Goal: Task Accomplishment & Management: Manage account settings

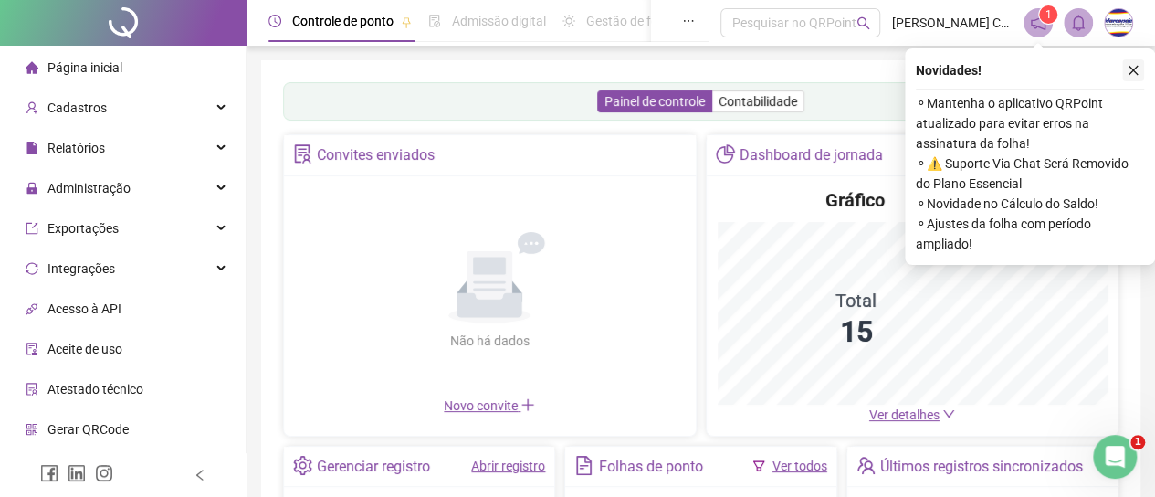
click at [1130, 62] on button "button" at bounding box center [1133, 70] width 22 height 22
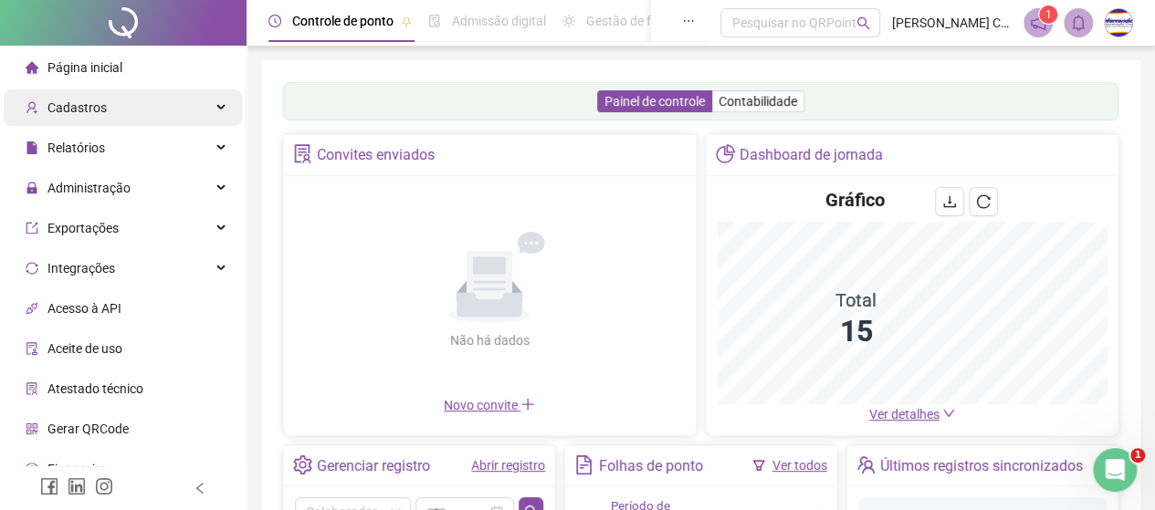
click at [68, 102] on span "Cadastros" at bounding box center [76, 107] width 59 height 15
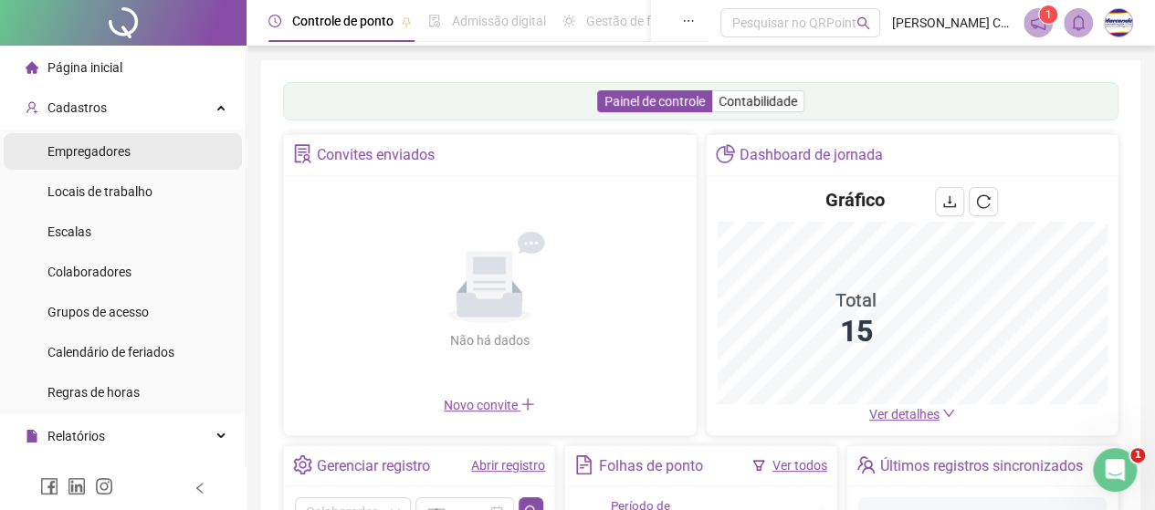
click at [77, 154] on span "Empregadores" at bounding box center [88, 151] width 83 height 15
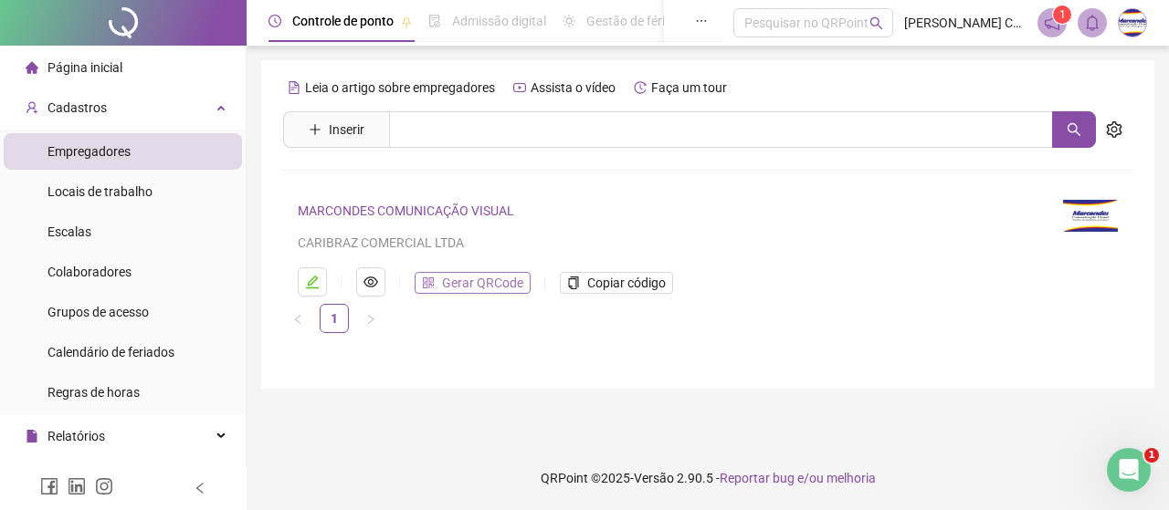
click at [498, 277] on span "Gerar QRCode" at bounding box center [482, 283] width 81 height 20
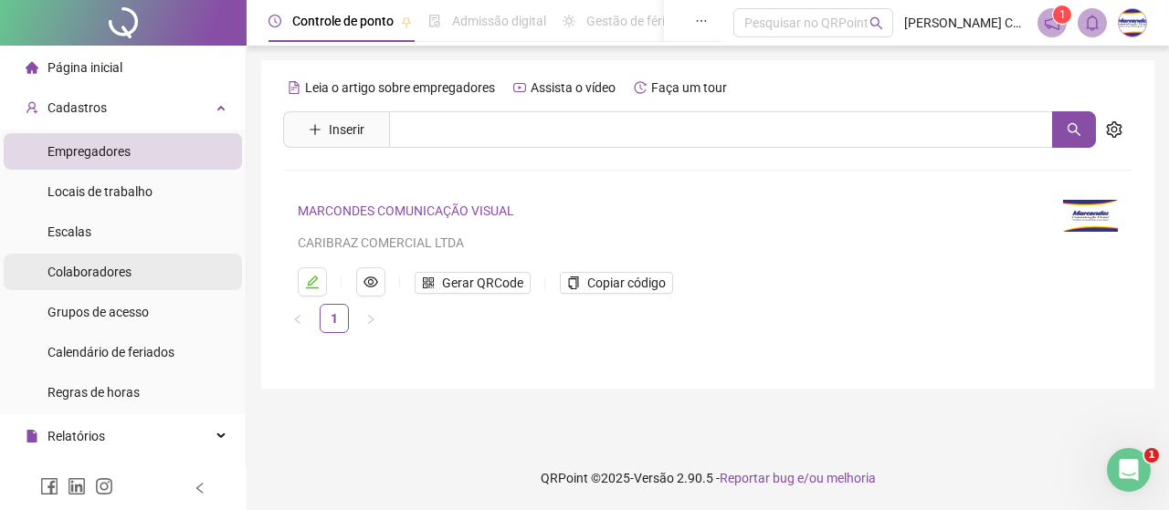
click at [79, 269] on span "Colaboradores" at bounding box center [89, 272] width 84 height 15
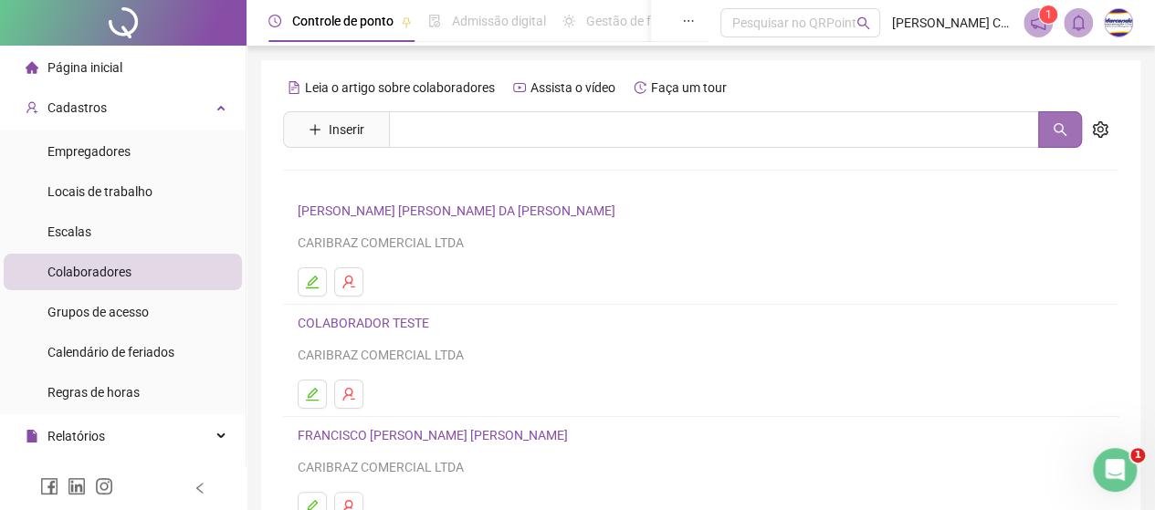
click at [1060, 132] on icon "search" at bounding box center [1060, 129] width 15 height 15
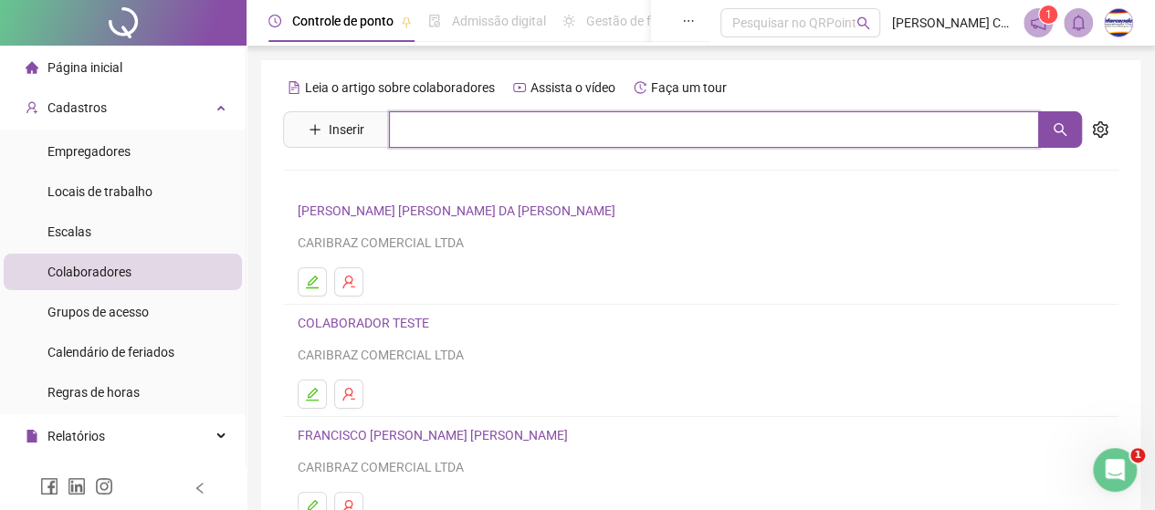
click at [601, 120] on input "text" at bounding box center [714, 129] width 650 height 37
type input "*"
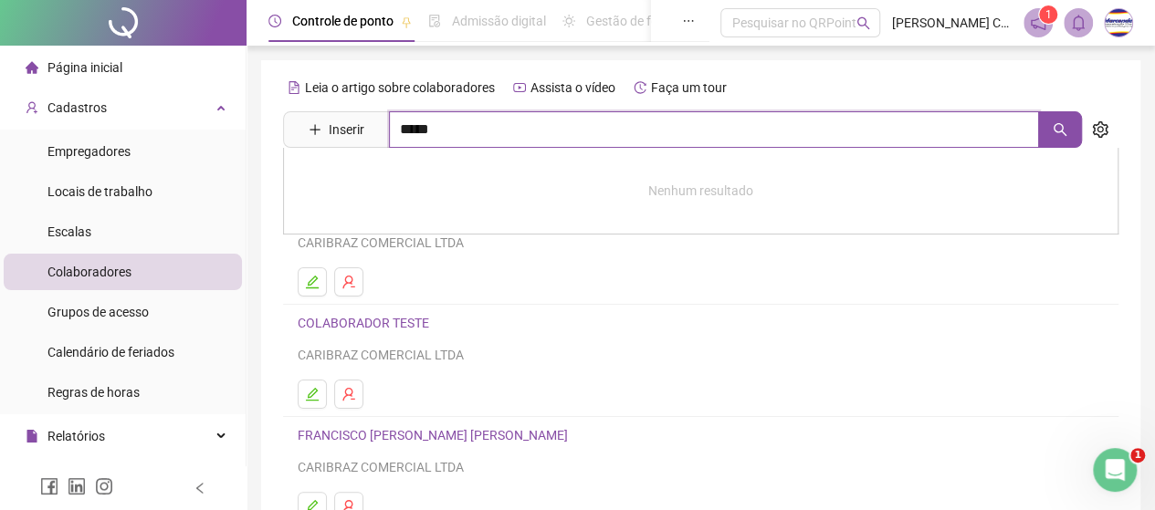
type input "*****"
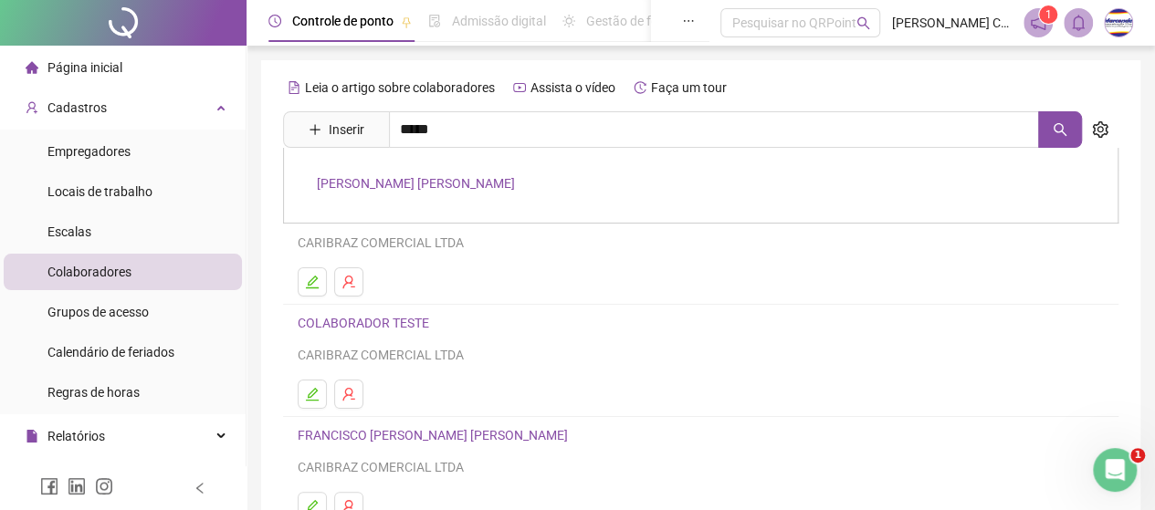
click at [400, 181] on link "[PERSON_NAME] [PERSON_NAME]" at bounding box center [416, 183] width 198 height 15
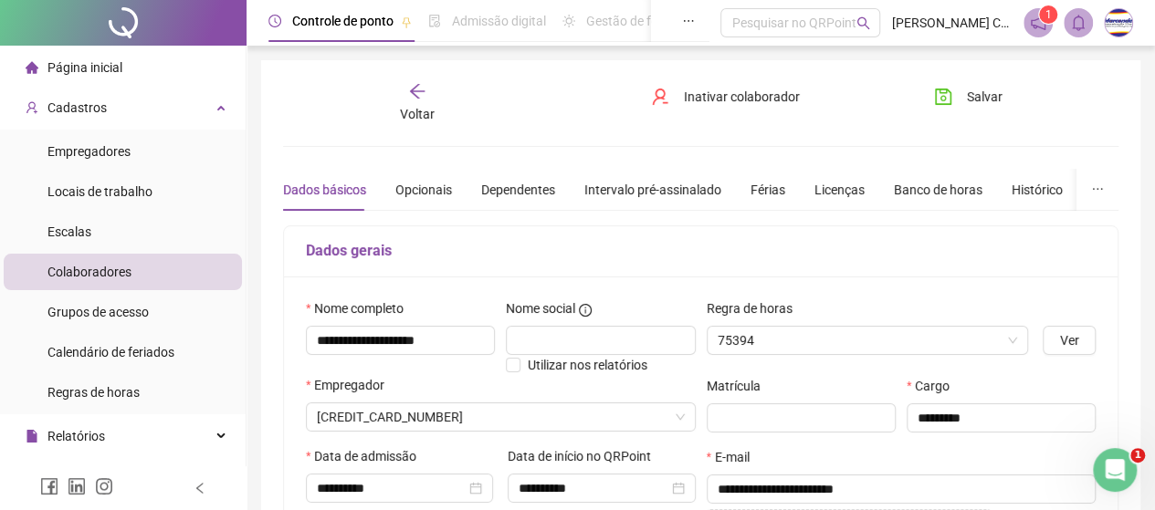
type input "*********"
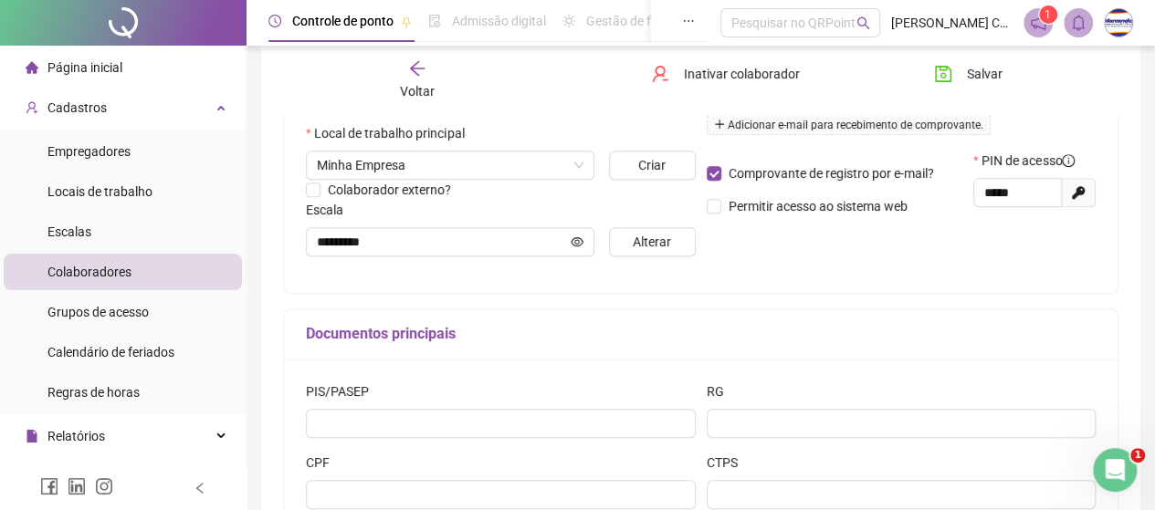
scroll to position [365, 0]
